Goal: Information Seeking & Learning: Learn about a topic

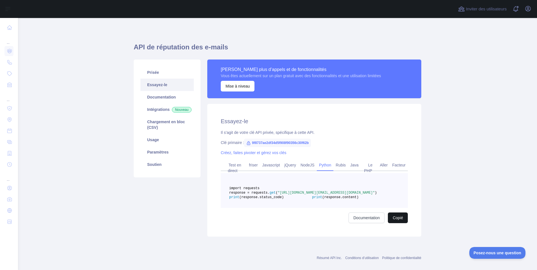
click at [389, 223] on button "Copié" at bounding box center [398, 218] width 20 height 11
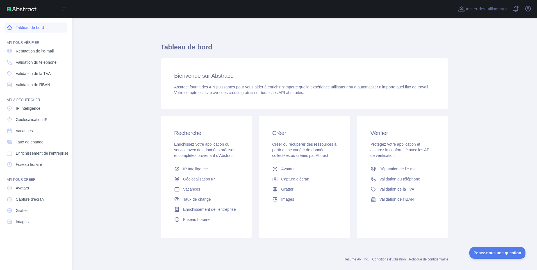
click at [44, 27] on font "Tableau de bord" at bounding box center [30, 28] width 28 height 6
click at [28, 26] on font "Tableau de bord" at bounding box center [30, 28] width 28 height 6
click at [28, 109] on span "IP Intelligence" at bounding box center [28, 109] width 25 height 6
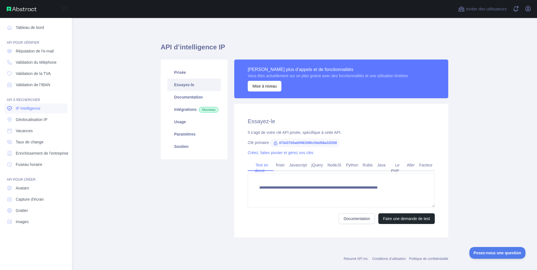
type textarea "**********"
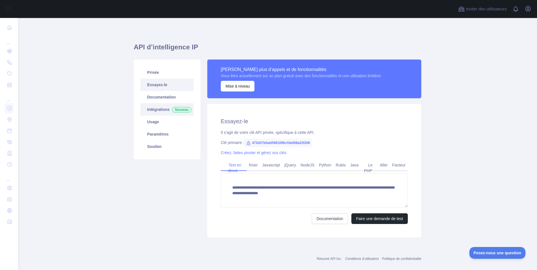
click at [160, 111] on link "Intégrations Nouveau" at bounding box center [166, 109] width 53 height 12
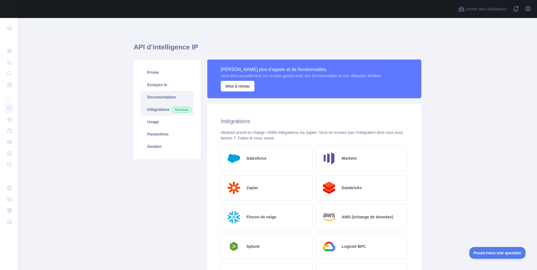
click at [169, 96] on link "Documentation" at bounding box center [166, 97] width 53 height 12
click at [144, 85] on link "Essayez-le" at bounding box center [166, 85] width 53 height 12
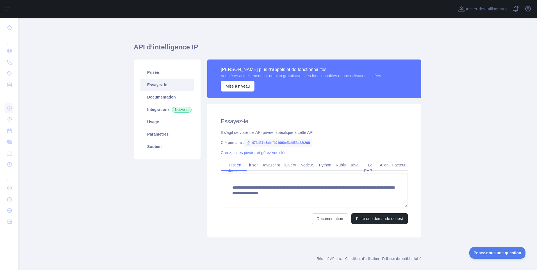
click at [152, 83] on link "Essayez-le" at bounding box center [166, 85] width 53 height 12
click at [372, 218] on button "Faire une demande de test" at bounding box center [379, 218] width 56 height 11
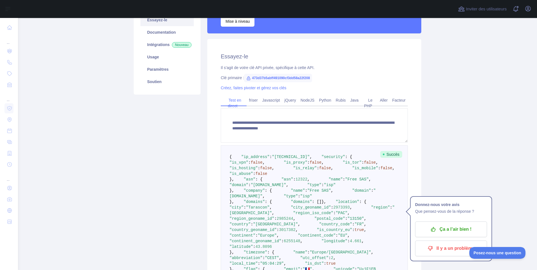
scroll to position [56, 0]
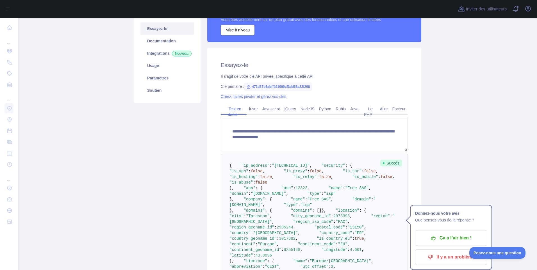
click at [248, 97] on link "Créez, faites pivoter et gérez vos clés" at bounding box center [253, 96] width 65 height 4
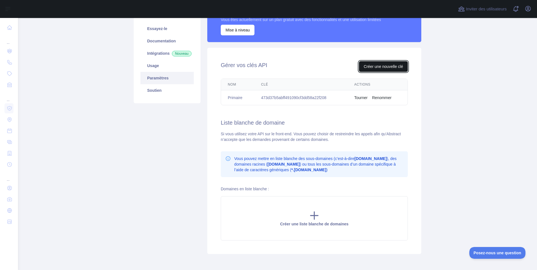
click at [380, 66] on button "Créer une nouvelle clé" at bounding box center [383, 66] width 49 height 11
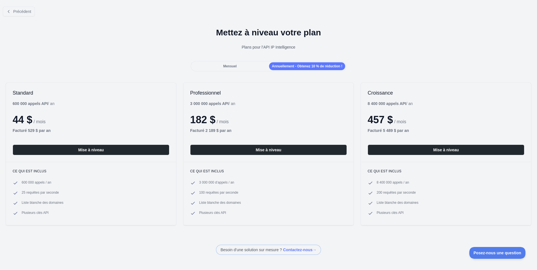
click at [236, 66] on div "Mensuel" at bounding box center [230, 66] width 76 height 8
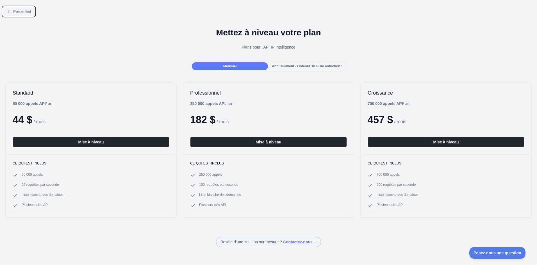
drag, startPoint x: 26, startPoint y: 14, endPoint x: 33, endPoint y: 15, distance: 7.0
click at [26, 14] on button "Précédent" at bounding box center [19, 12] width 32 height 10
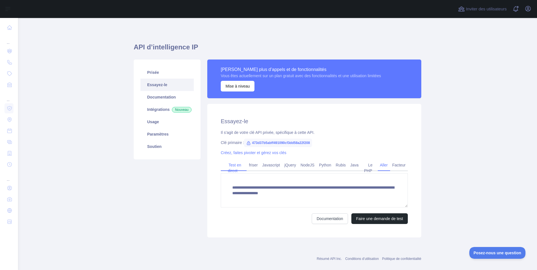
click at [381, 166] on link "Aller" at bounding box center [384, 165] width 12 height 9
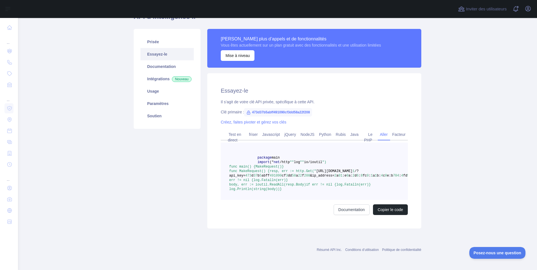
scroll to position [111, 0]
click at [398, 208] on button "Copier le code" at bounding box center [390, 209] width 35 height 11
click at [233, 130] on link "Test en direct" at bounding box center [233, 137] width 15 height 15
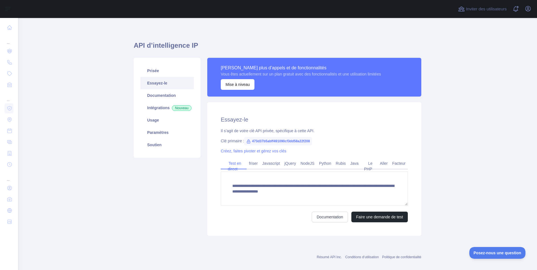
scroll to position [0, 0]
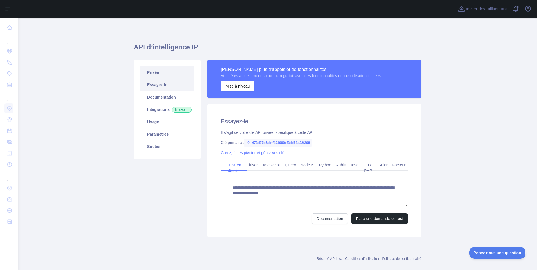
click at [155, 75] on link "Prisée" at bounding box center [166, 72] width 53 height 12
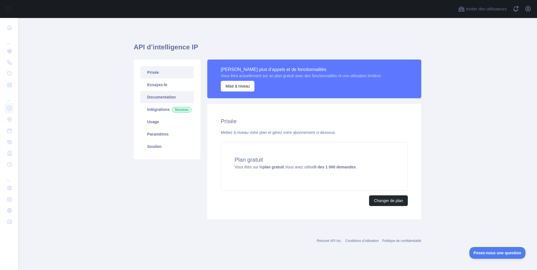
click at [164, 99] on link "Documentation" at bounding box center [166, 97] width 53 height 12
